Goal: Communication & Community: Answer question/provide support

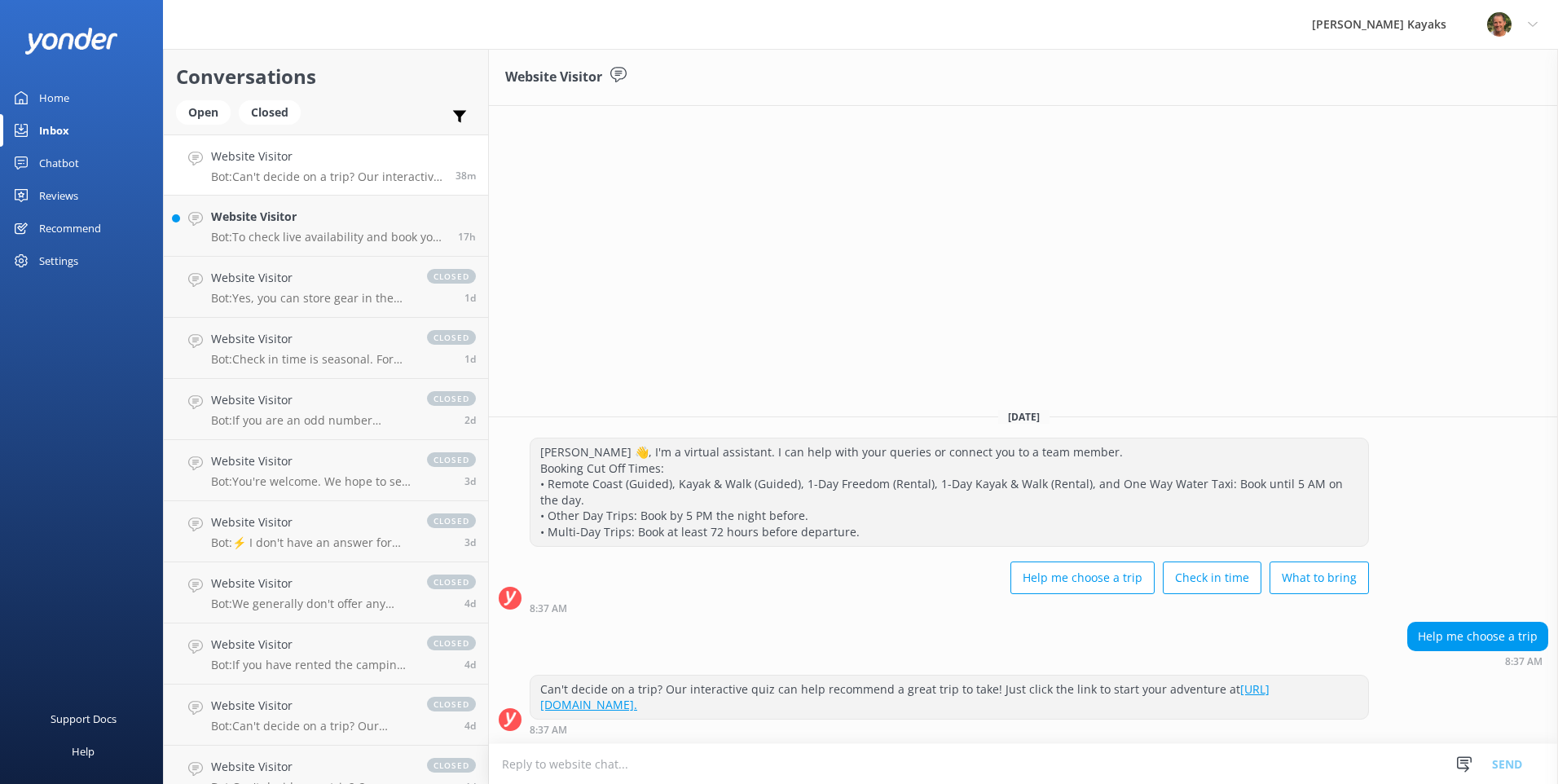
click at [63, 130] on div "Inbox" at bounding box center [54, 130] width 30 height 33
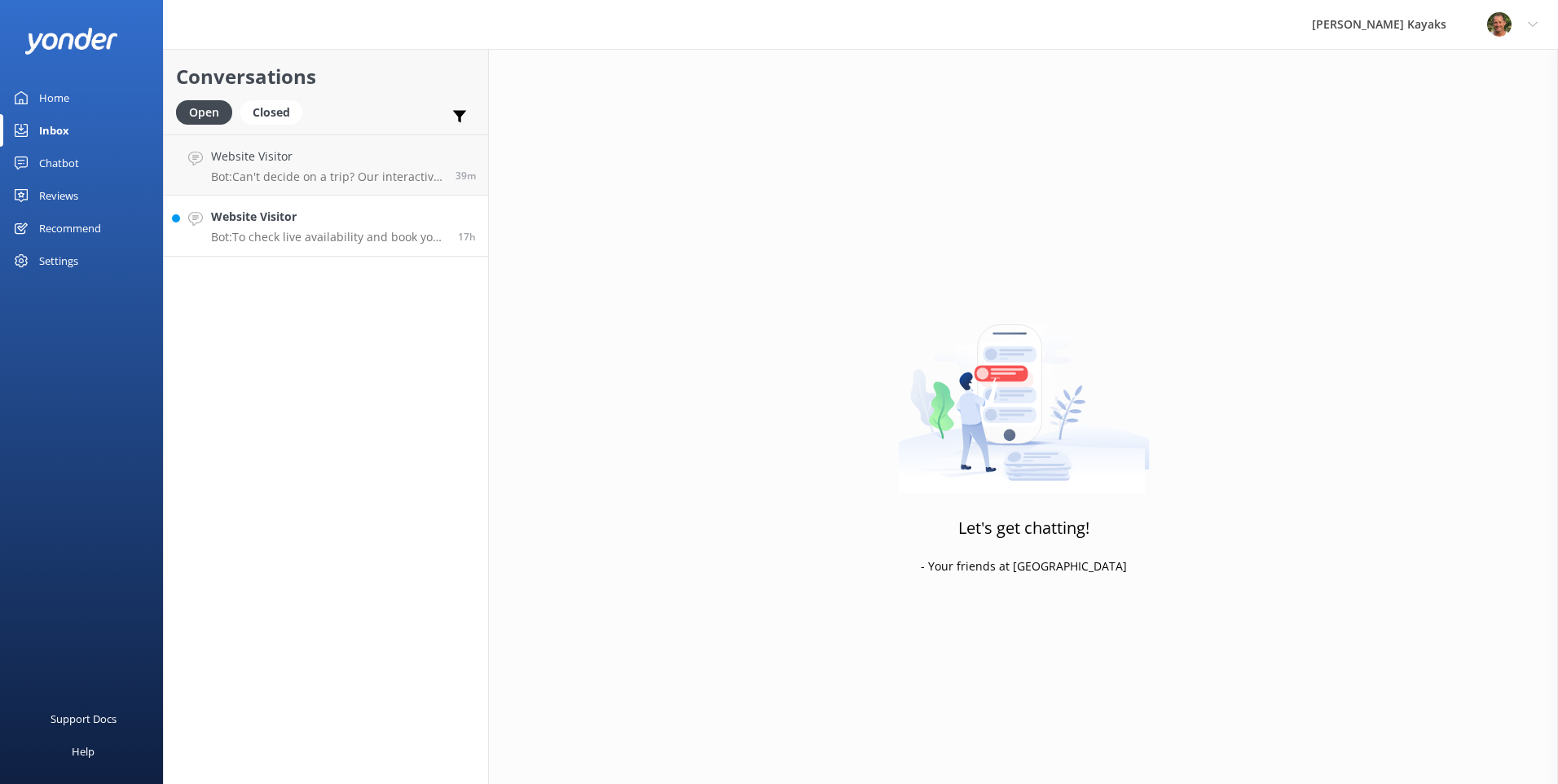
click at [344, 223] on h4 "Website Visitor" at bounding box center [328, 216] width 234 height 18
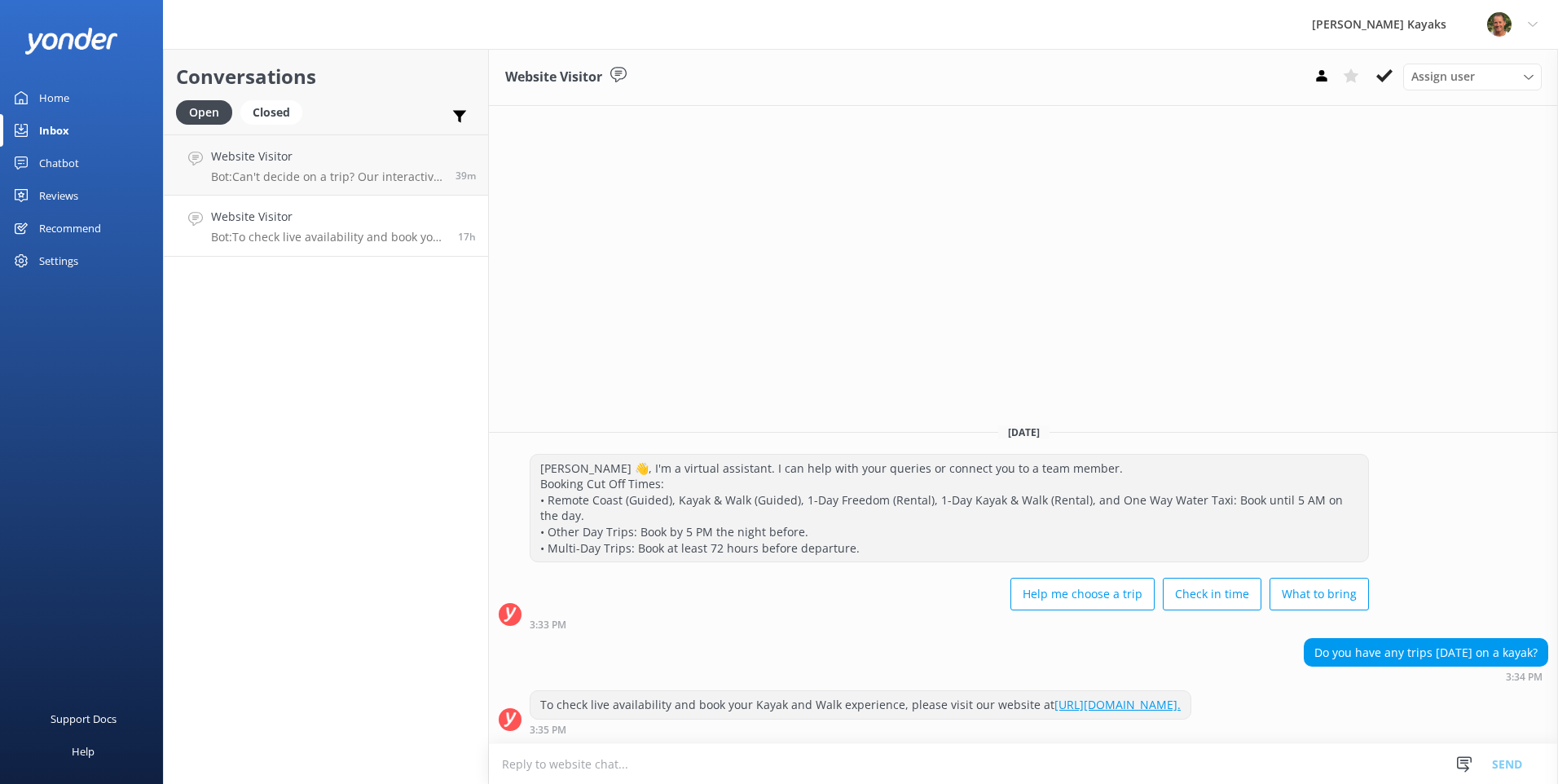
drag, startPoint x: 1386, startPoint y: 80, endPoint x: 1358, endPoint y: 93, distance: 30.9
click at [1386, 79] on icon at bounding box center [1384, 76] width 17 height 17
click at [253, 177] on p "Bot: Can't decide on a trip? Our interactive quiz can help recommend a great tr…" at bounding box center [327, 177] width 233 height 15
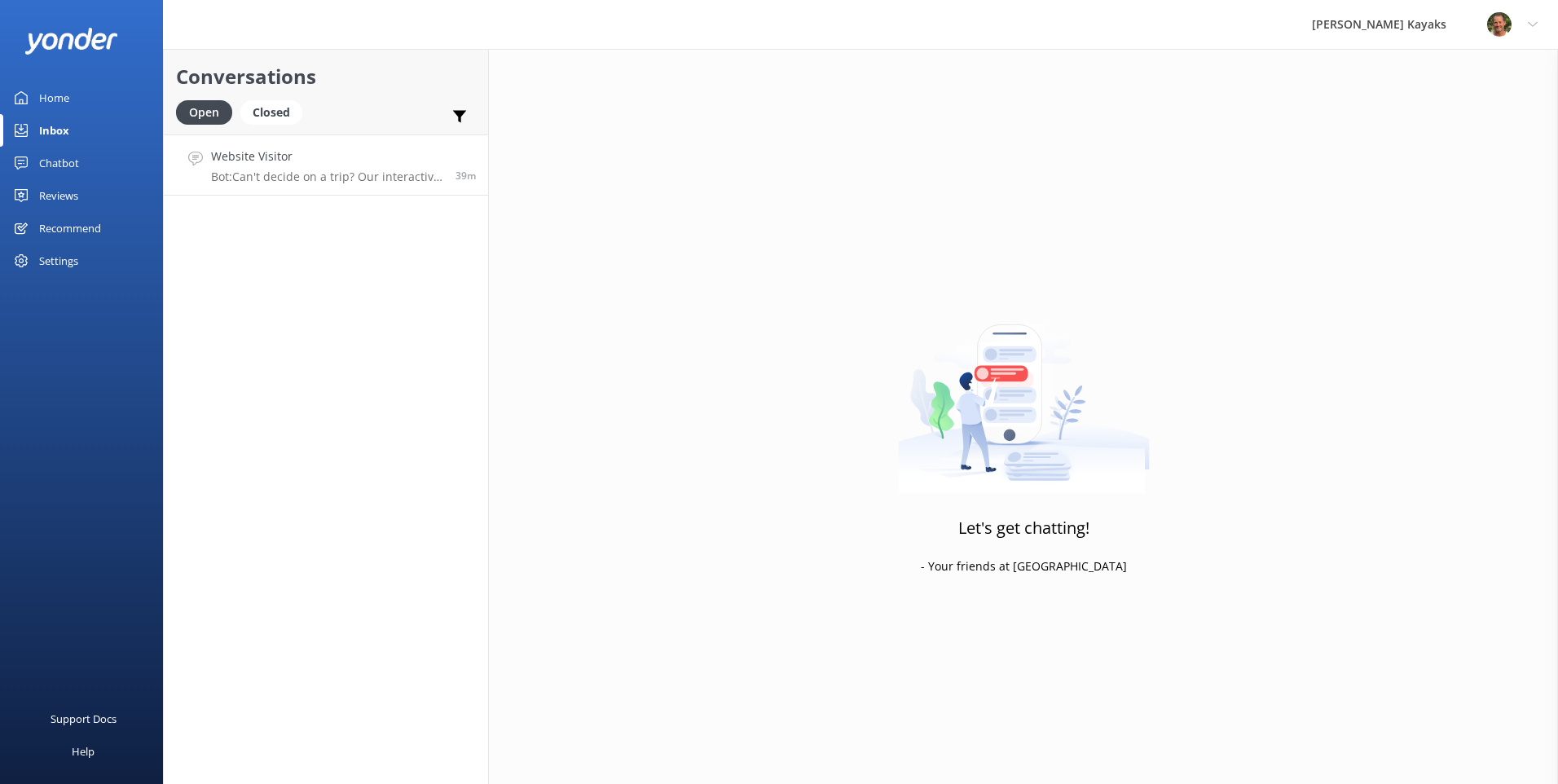
click at [331, 179] on p "Bot: Can't decide on a trip? Our interactive quiz can help recommend a great tr…" at bounding box center [327, 177] width 233 height 15
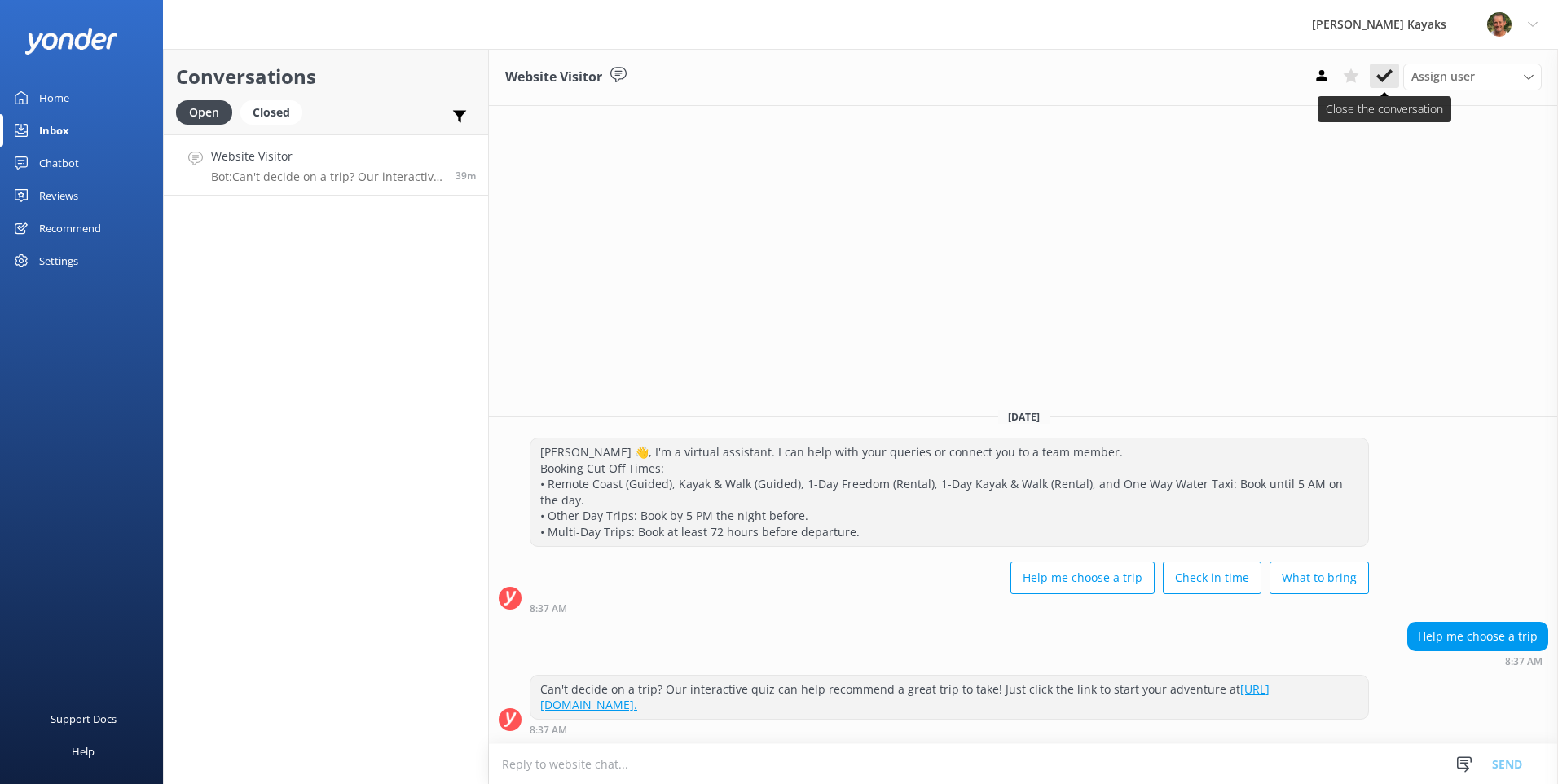
click at [1386, 76] on use at bounding box center [1384, 75] width 17 height 13
